Goal: Complete application form

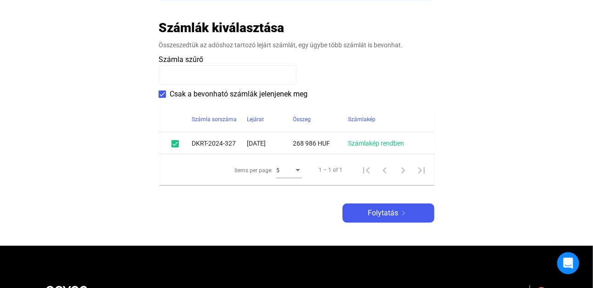
scroll to position [192, 0]
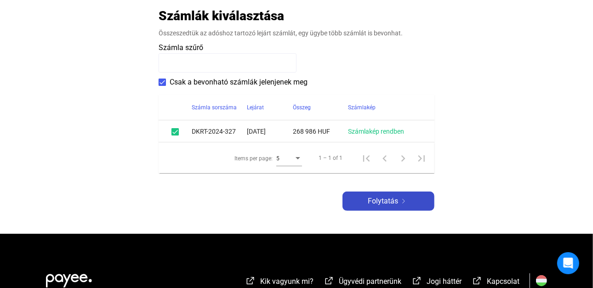
click at [387, 200] on span "Folytatás" at bounding box center [383, 201] width 30 height 11
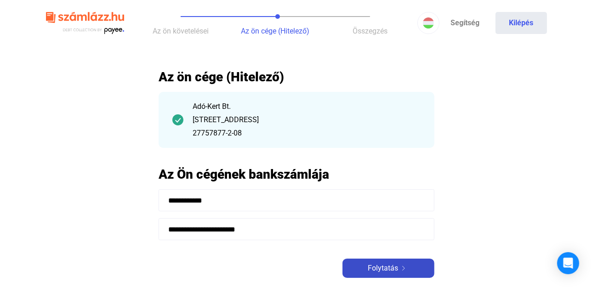
click at [393, 269] on span "Folytatás" at bounding box center [383, 268] width 30 height 11
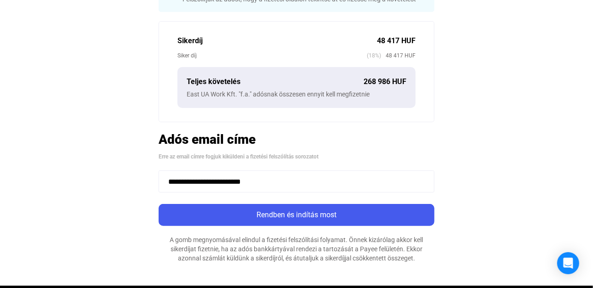
scroll to position [247, 0]
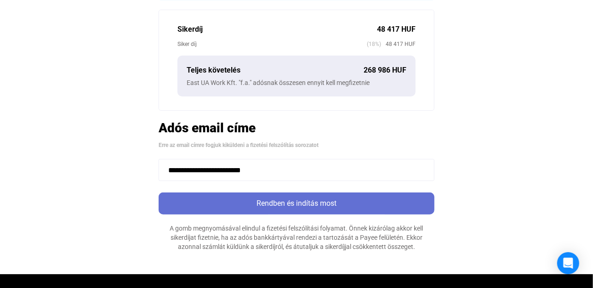
click at [293, 203] on div "Rendben és indítás most" at bounding box center [296, 203] width 270 height 11
